Goal: Navigation & Orientation: Find specific page/section

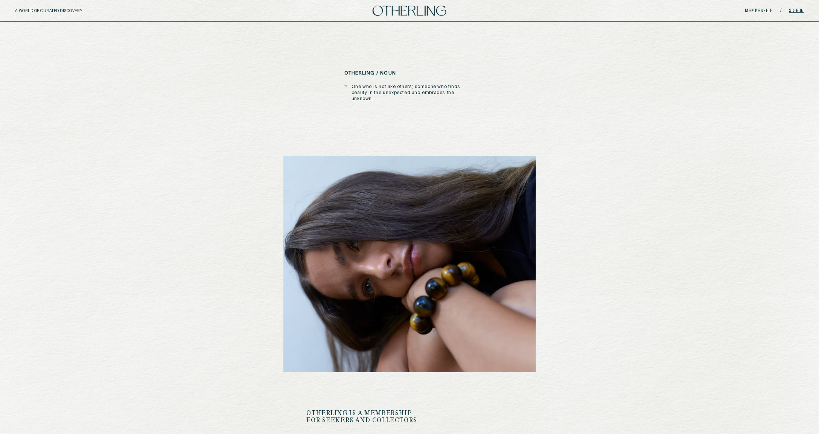
click at [795, 9] on link "Sign in" at bounding box center [797, 11] width 15 height 5
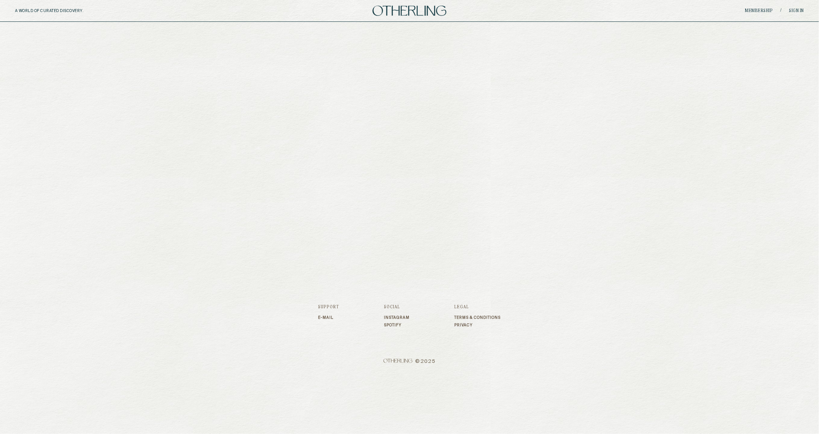
type input "**********"
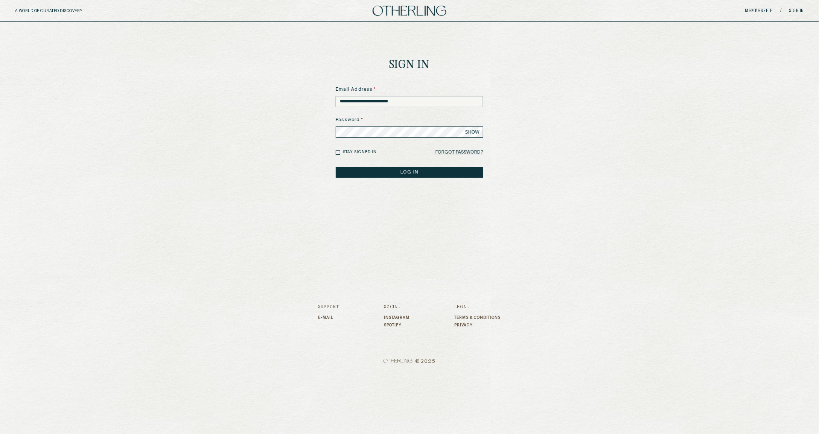
click at [435, 175] on button "LOG IN" at bounding box center [410, 172] width 148 height 11
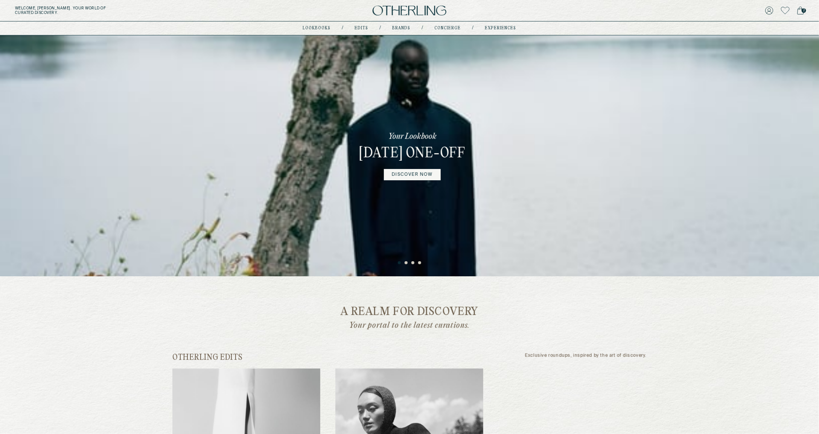
click at [403, 10] on img at bounding box center [410, 11] width 74 height 10
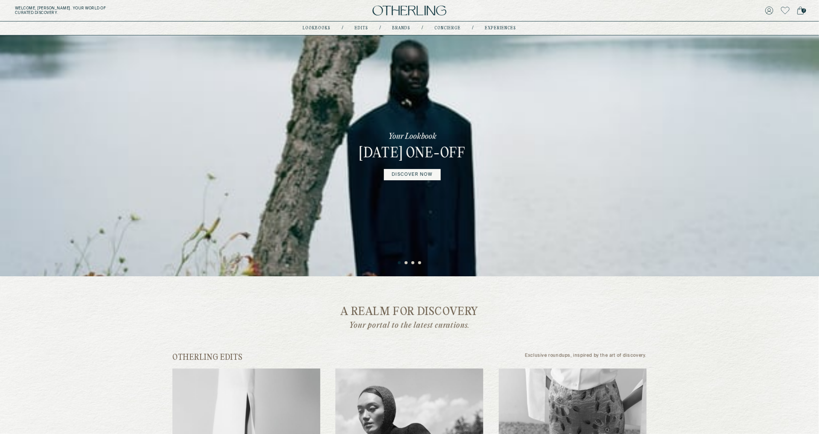
click at [403, 10] on img at bounding box center [410, 11] width 74 height 10
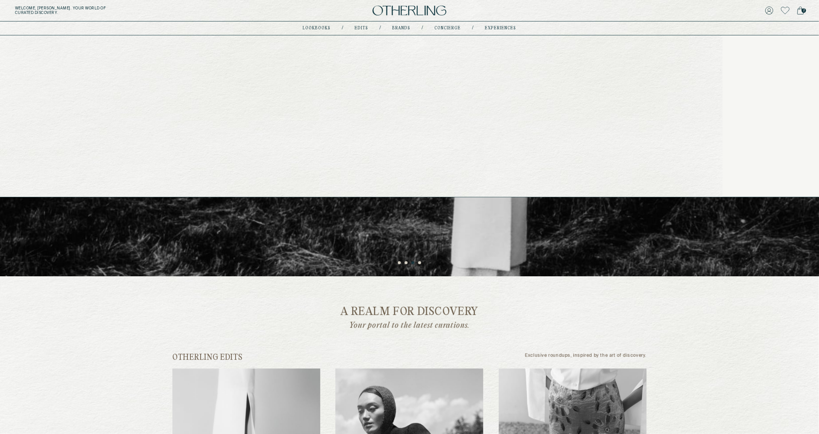
click at [496, 27] on link "experiences" at bounding box center [500, 28] width 31 height 4
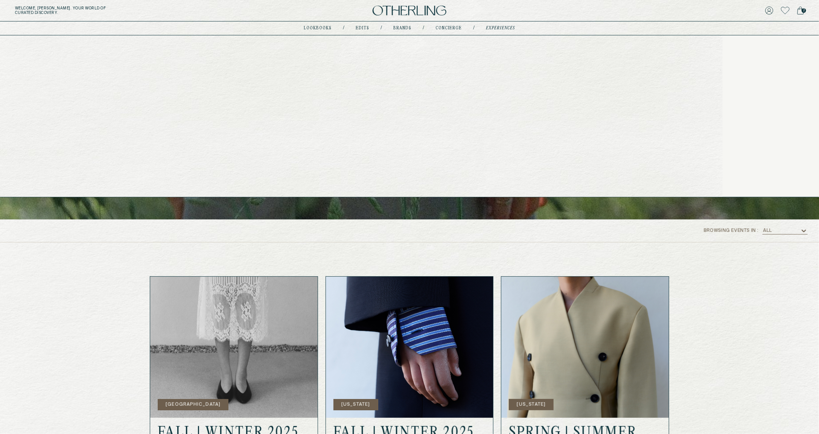
click at [457, 27] on link "concierge" at bounding box center [449, 28] width 26 height 4
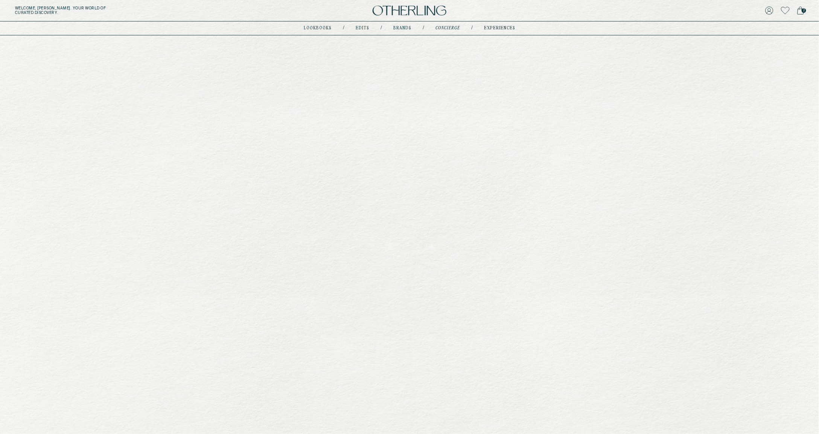
type input "********"
type input "**********"
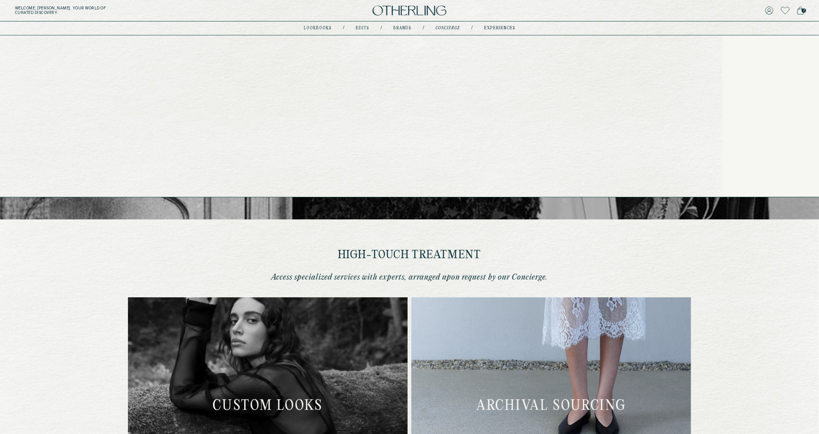
click at [494, 25] on nav "lookbooks / Edits / Brands / concierge / experiences" at bounding box center [410, 28] width 212 height 6
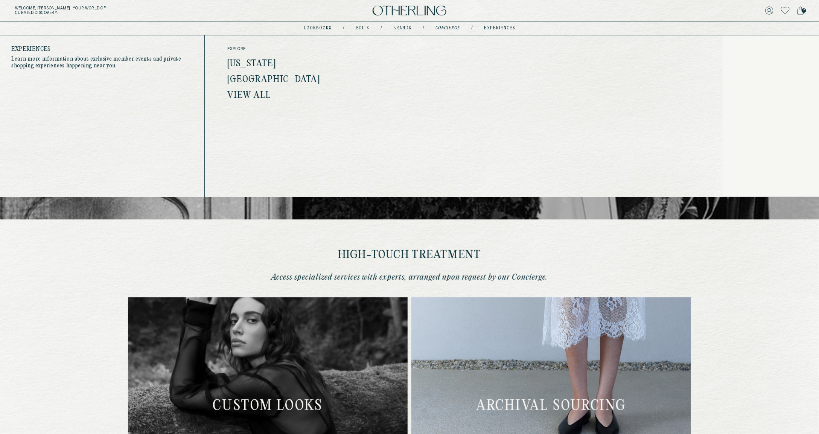
click at [495, 29] on link "experiences" at bounding box center [499, 28] width 31 height 4
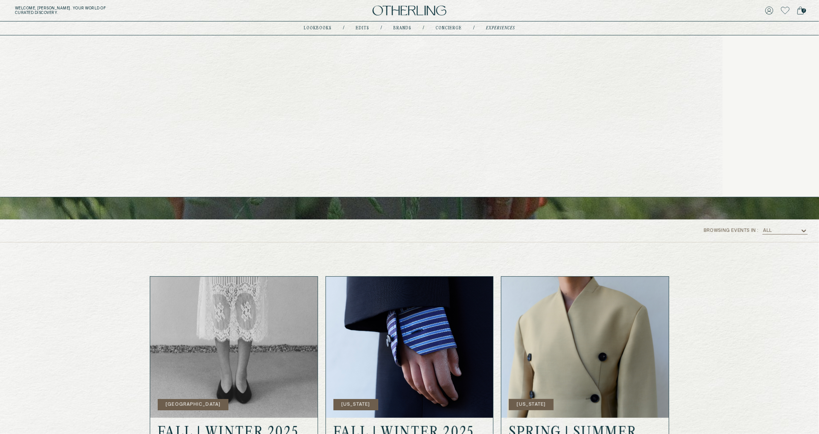
click at [447, 27] on link "concierge" at bounding box center [449, 28] width 26 height 4
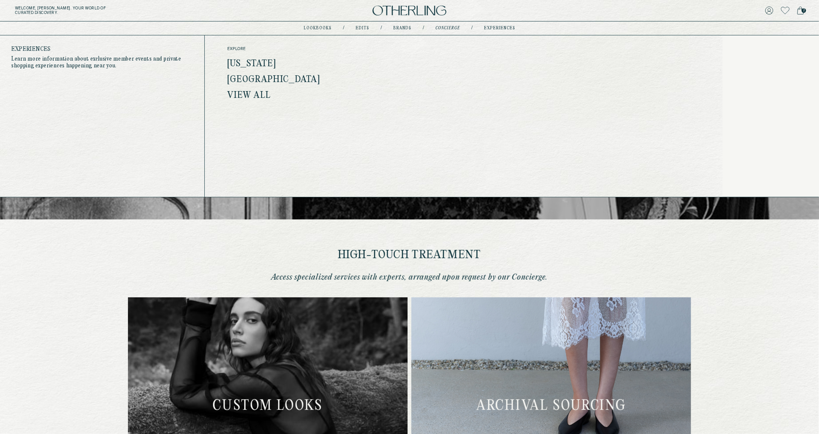
click at [505, 29] on link "experiences" at bounding box center [499, 28] width 31 height 4
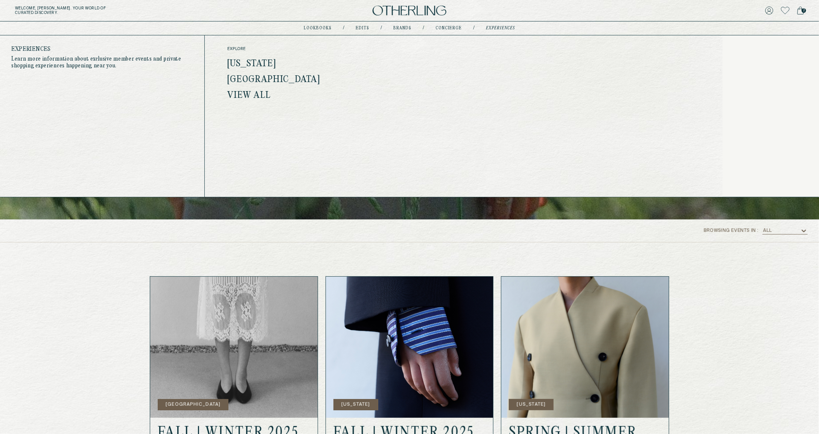
click at [493, 27] on link "experiences" at bounding box center [501, 28] width 29 height 4
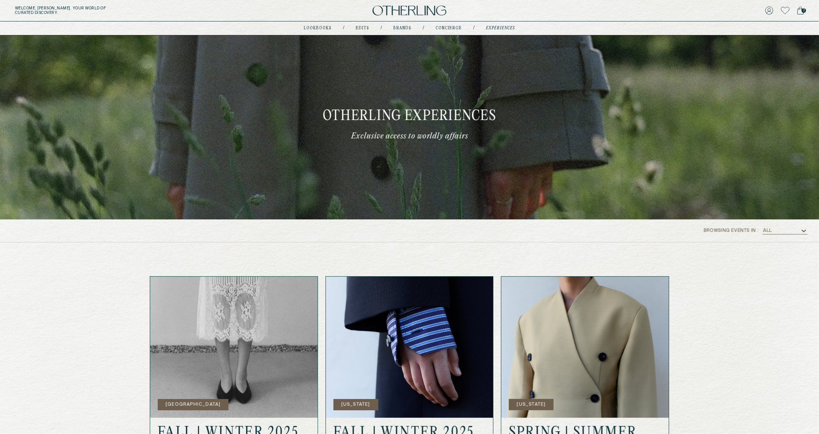
click at [452, 27] on link "concierge" at bounding box center [449, 28] width 26 height 4
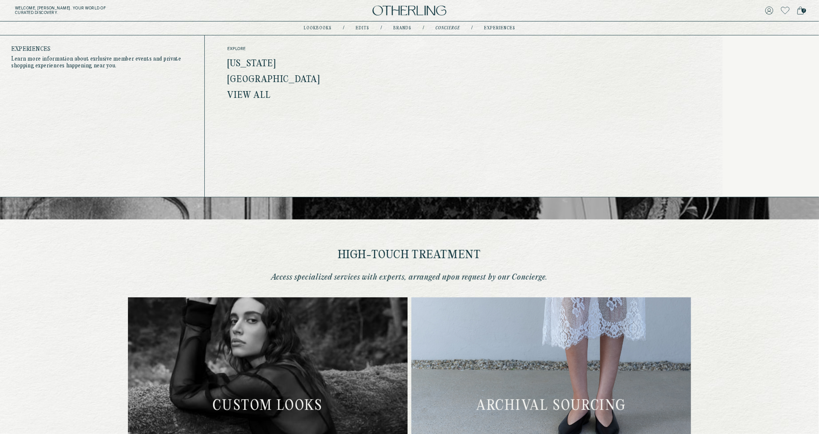
click at [495, 27] on link "experiences" at bounding box center [499, 28] width 31 height 4
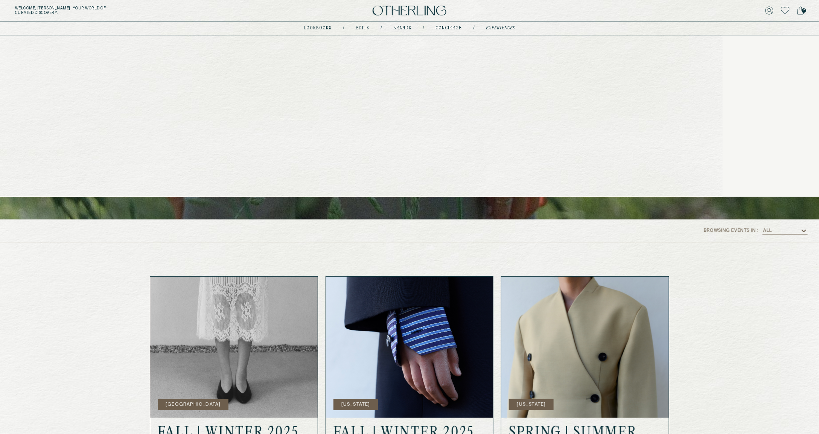
click at [444, 26] on link "concierge" at bounding box center [449, 28] width 26 height 4
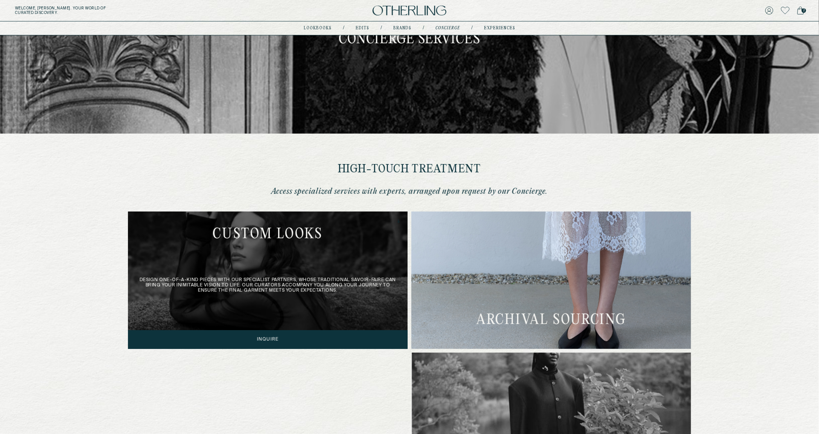
scroll to position [102, 0]
